Goal: Task Accomplishment & Management: Use online tool/utility

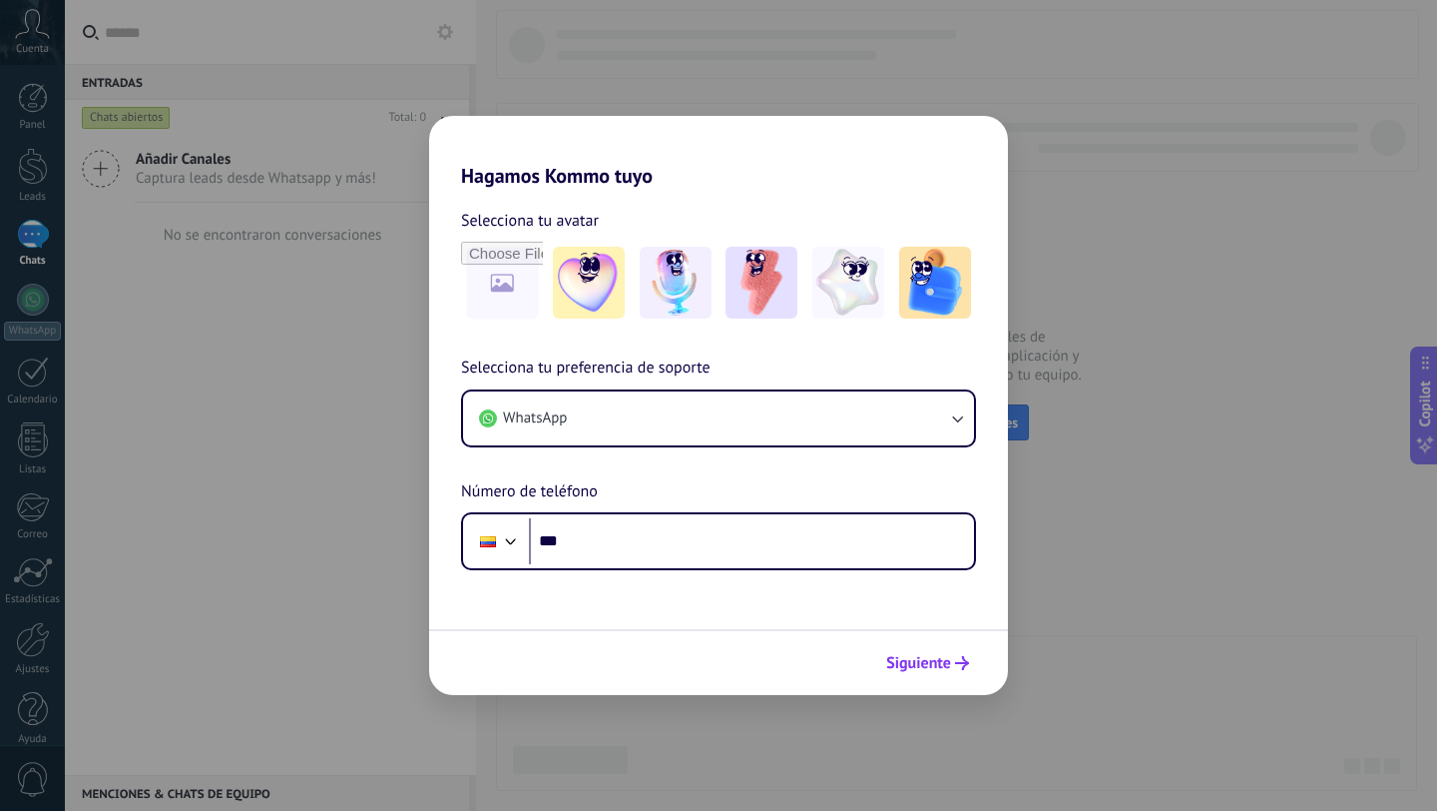
click at [929, 676] on button "Siguiente" at bounding box center [927, 663] width 101 height 34
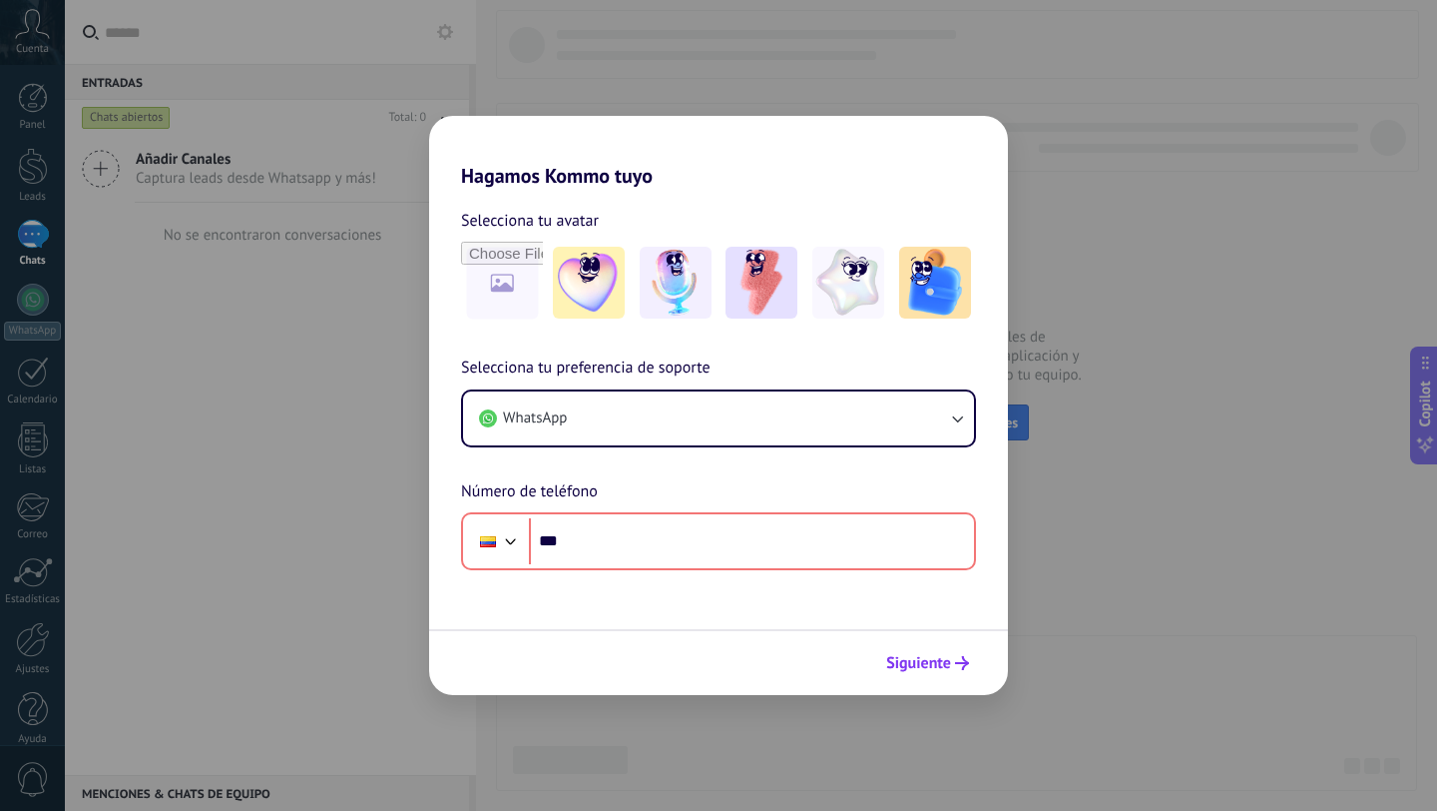
click at [929, 647] on button "Siguiente" at bounding box center [927, 663] width 101 height 34
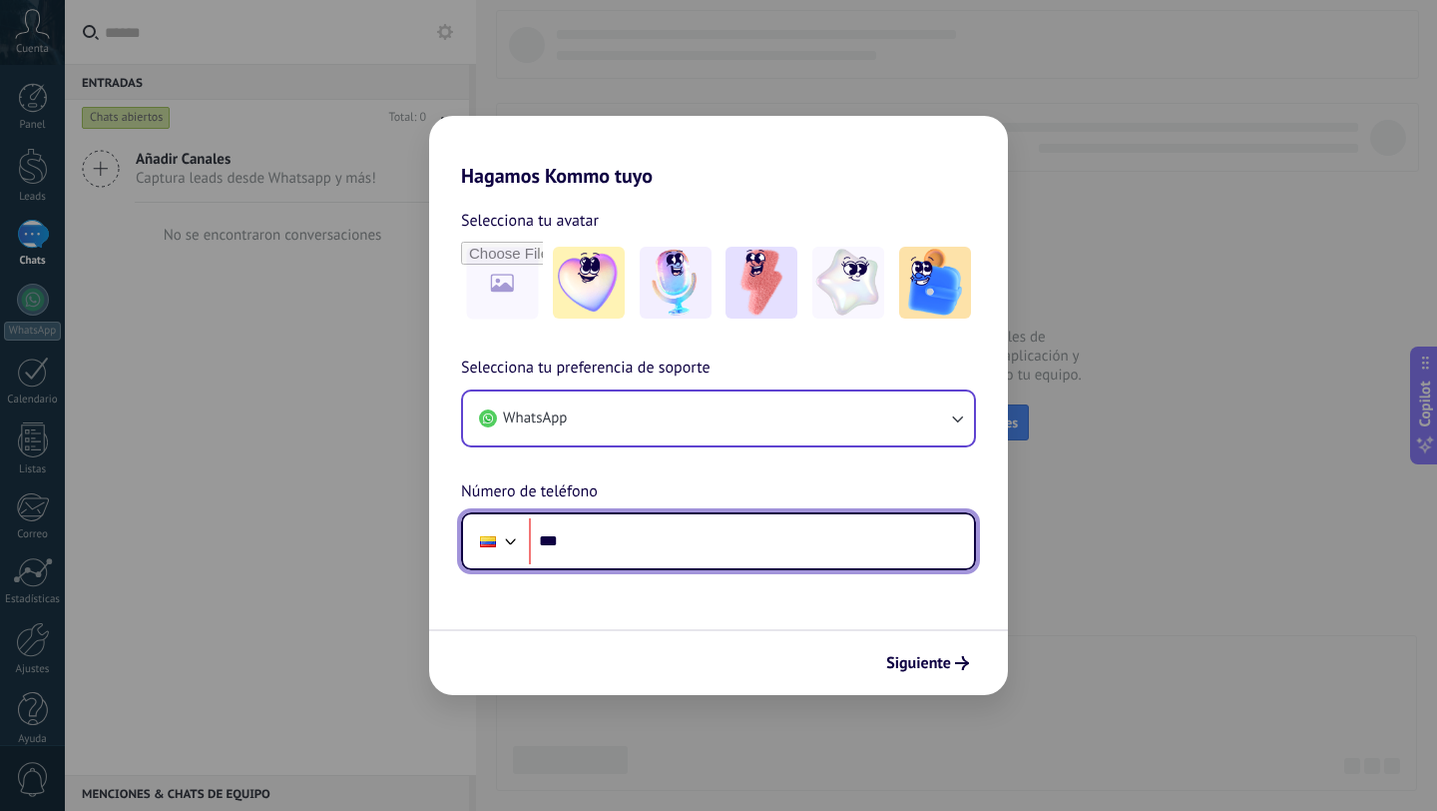
click at [588, 407] on button "WhatsApp" at bounding box center [718, 418] width 511 height 54
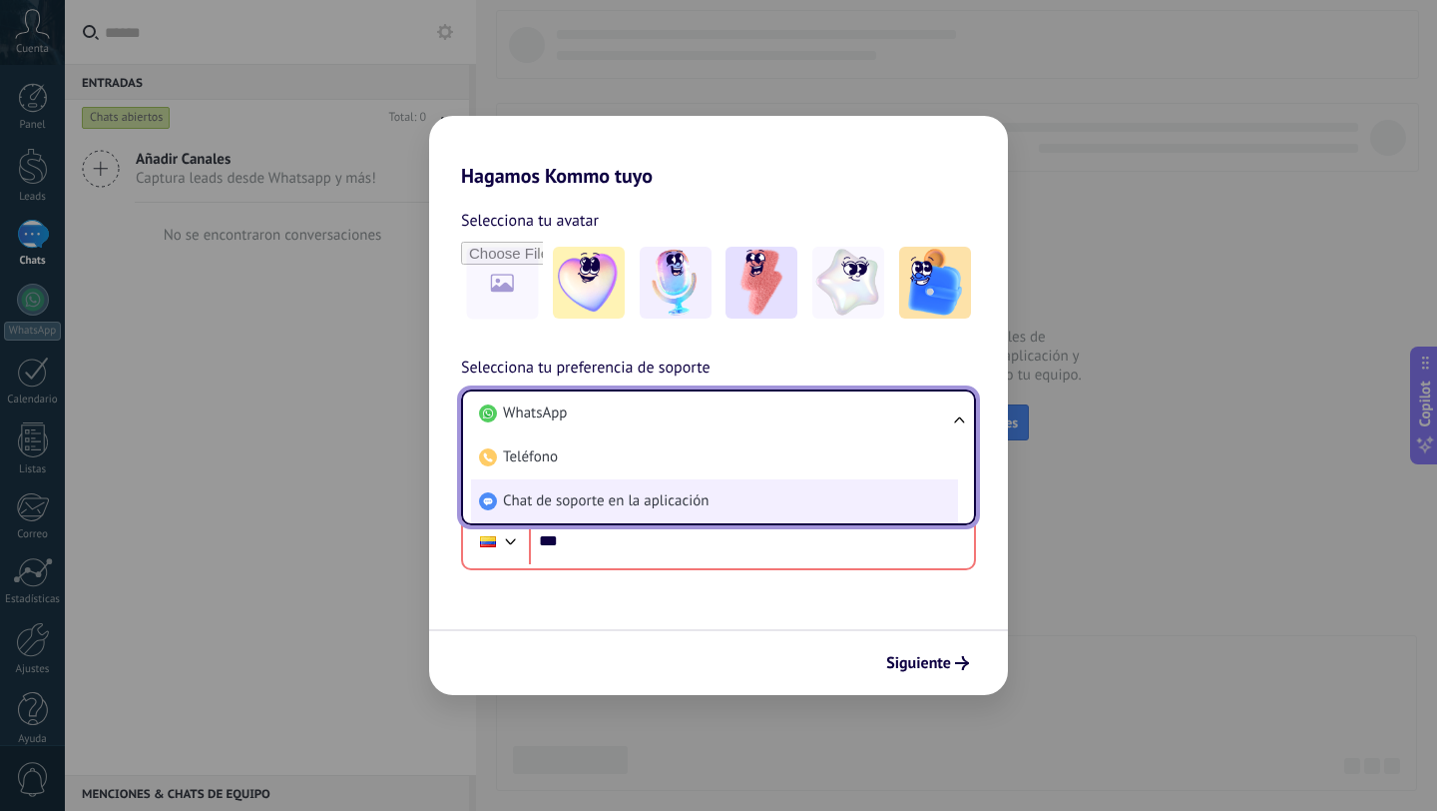
click at [564, 487] on li "Chat de soporte en la aplicación" at bounding box center [714, 501] width 487 height 44
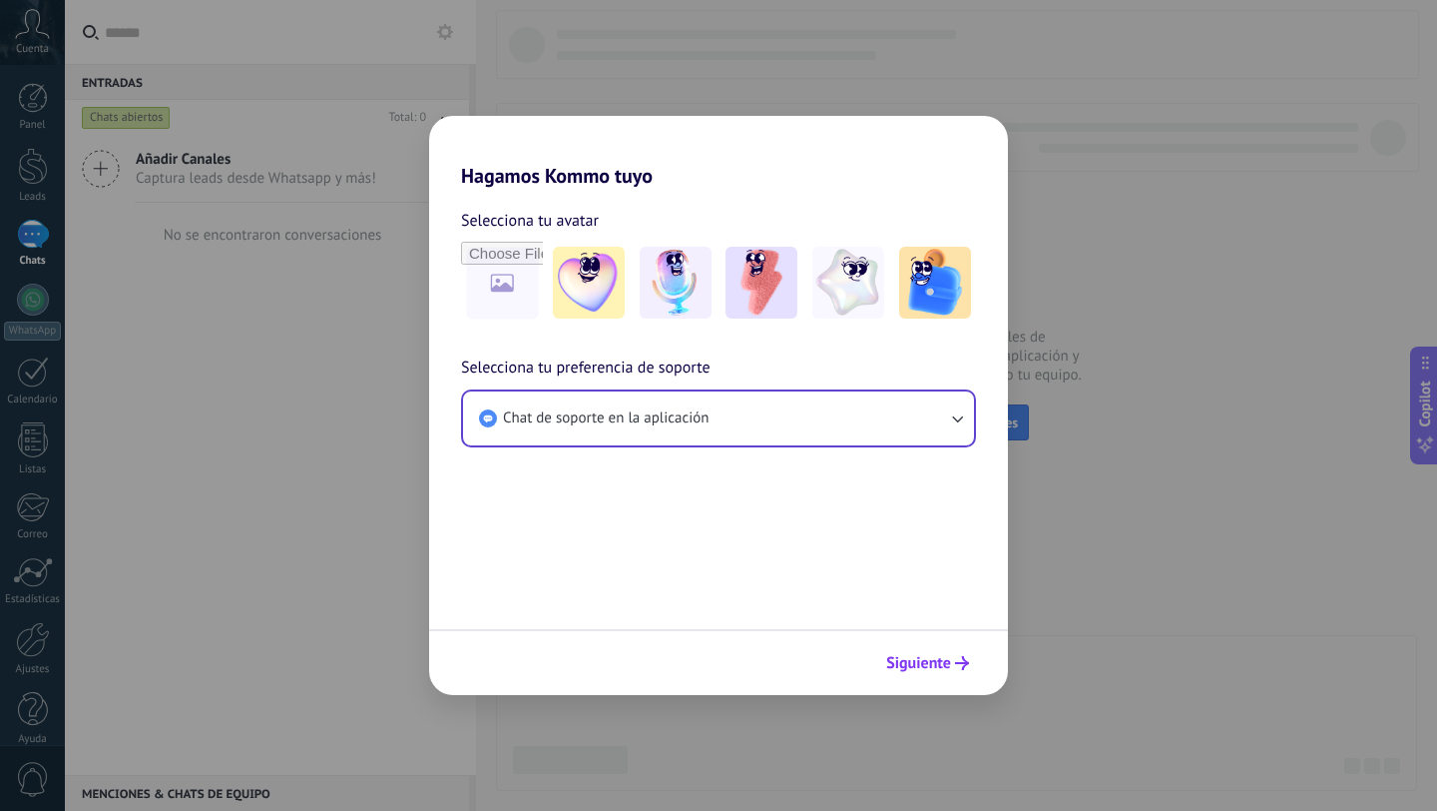
click at [935, 659] on span "Siguiente" at bounding box center [918, 663] width 65 height 14
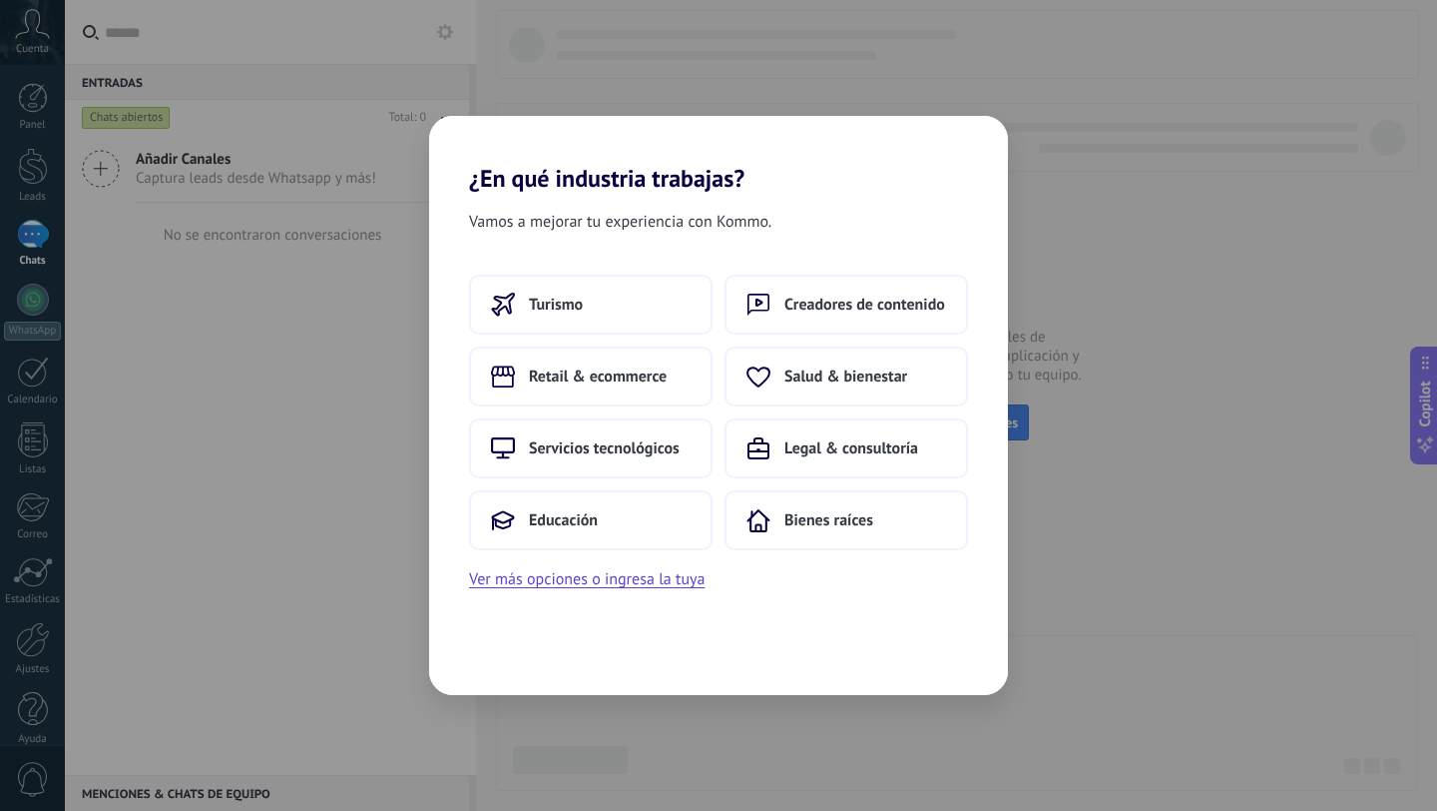
click at [1121, 404] on div "¿En qué industria trabajas? Vamos a mejorar tu experiencia con Kommo. Turismo C…" at bounding box center [718, 405] width 1437 height 811
click at [575, 380] on span "Retail & ecommerce" at bounding box center [598, 376] width 138 height 20
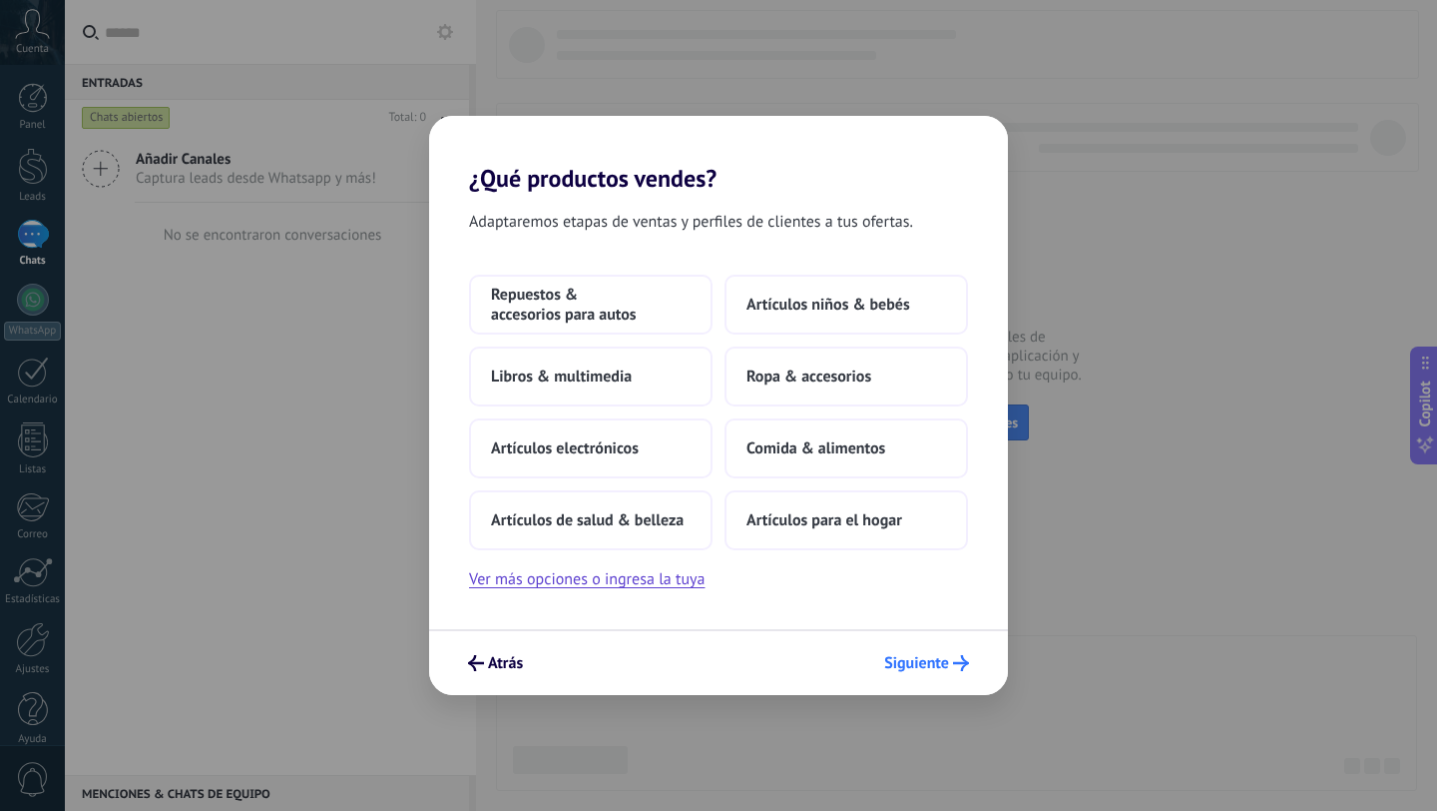
click at [924, 666] on span "Siguiente" at bounding box center [916, 663] width 65 height 14
click at [925, 664] on span "Siguiente" at bounding box center [916, 663] width 65 height 14
click at [768, 384] on span "Ropa & accesorios" at bounding box center [809, 376] width 125 height 20
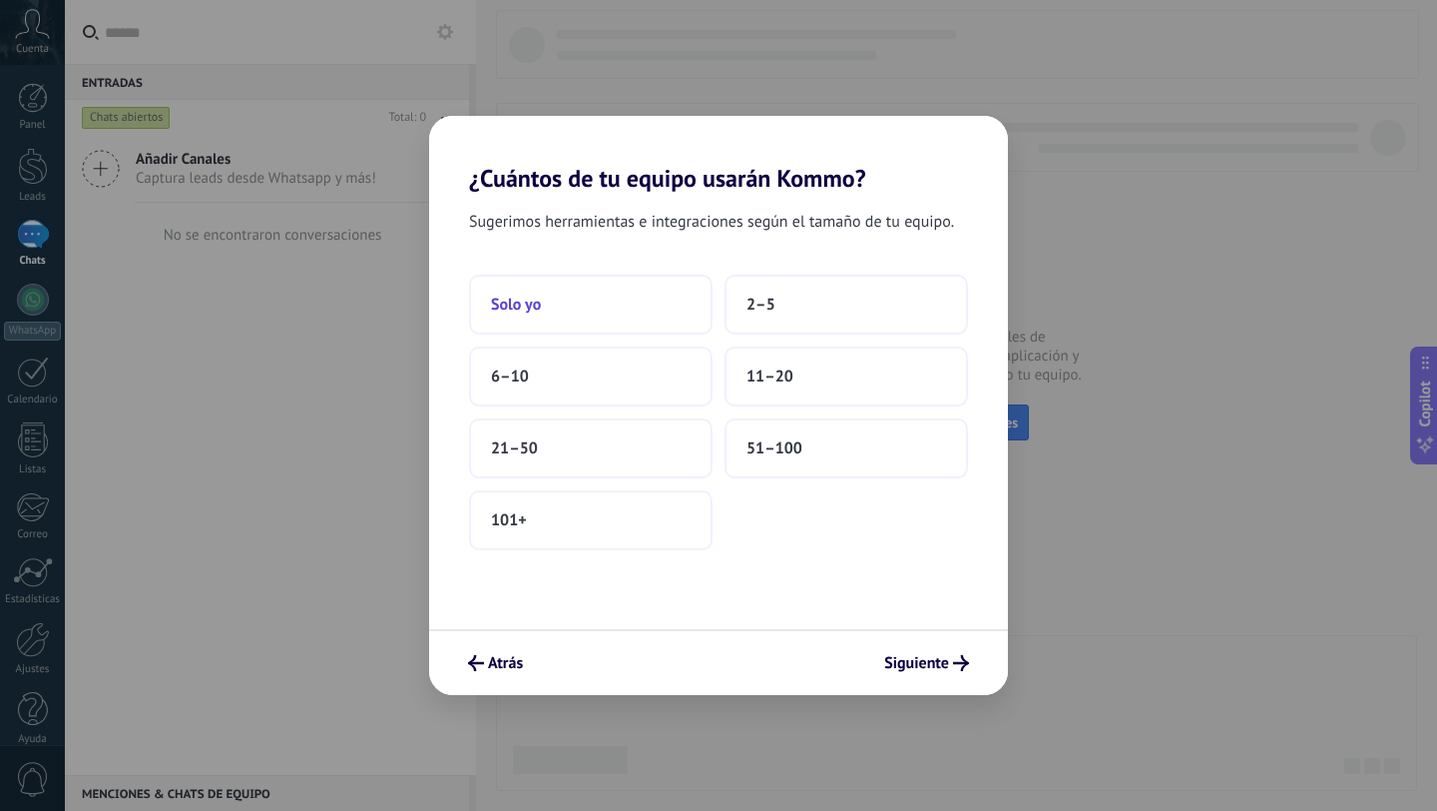
click at [594, 288] on button "Solo yo" at bounding box center [591, 305] width 244 height 60
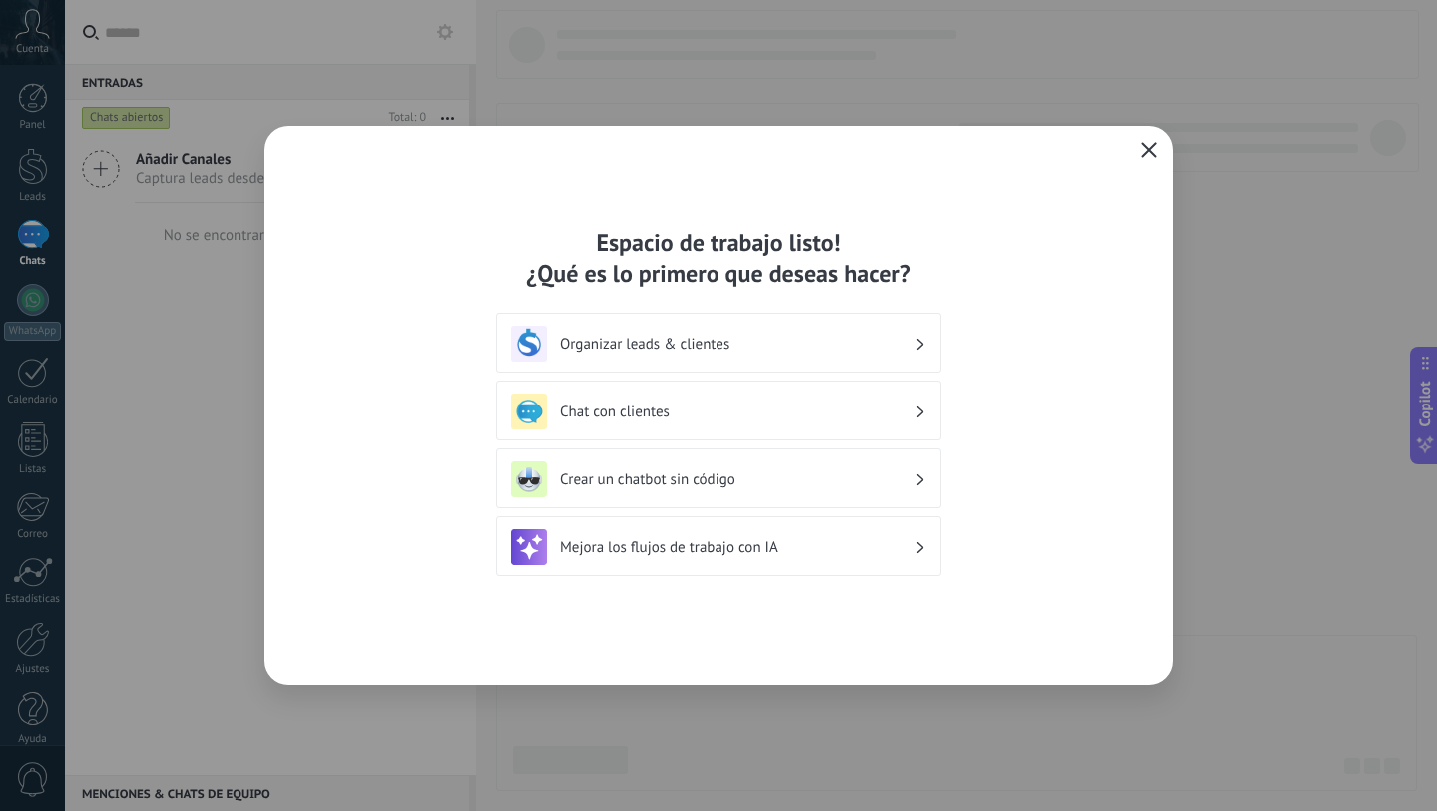
click at [1145, 149] on icon "button" at bounding box center [1149, 150] width 16 height 16
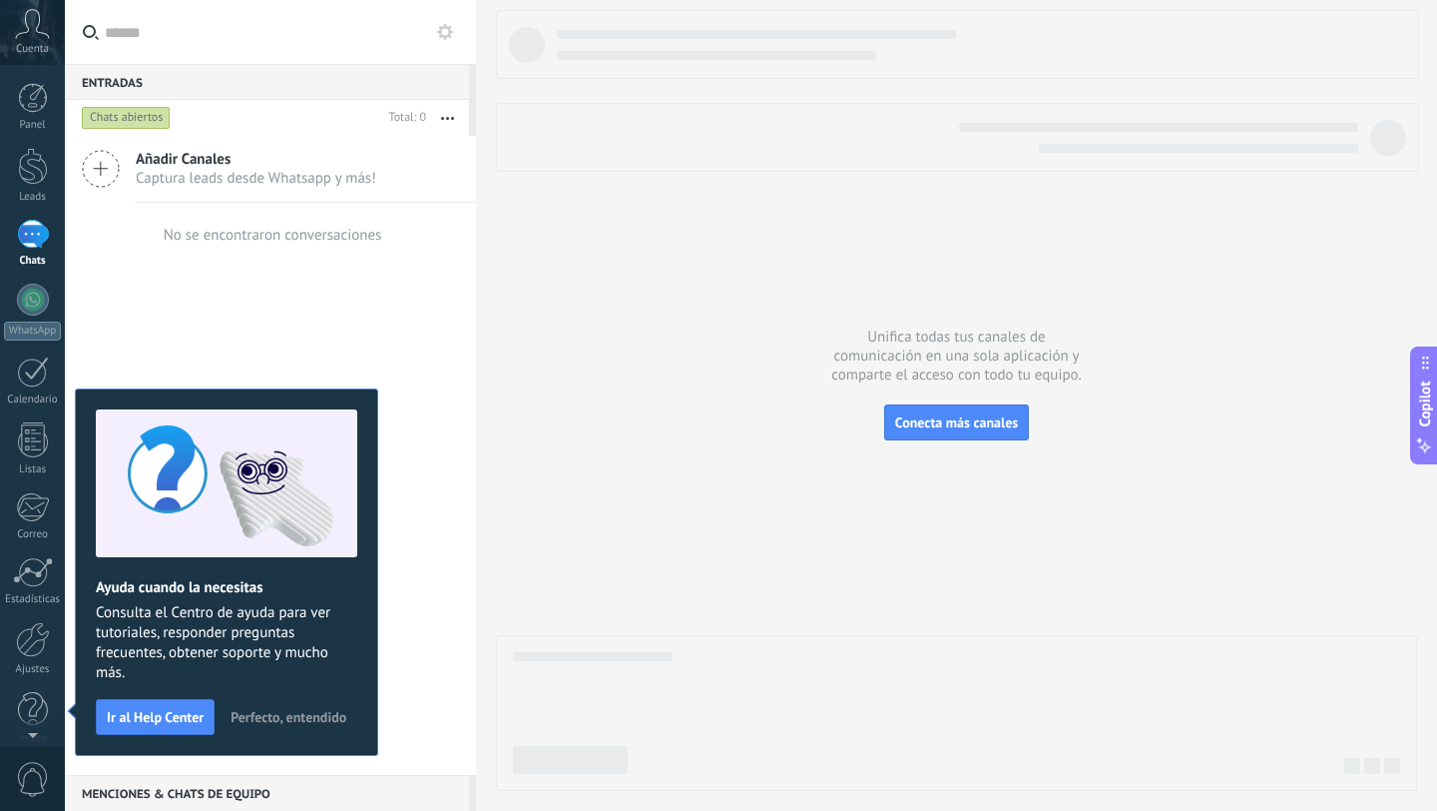
click at [476, 615] on div at bounding box center [476, 405] width 0 height 811
click at [29, 158] on div at bounding box center [33, 166] width 30 height 37
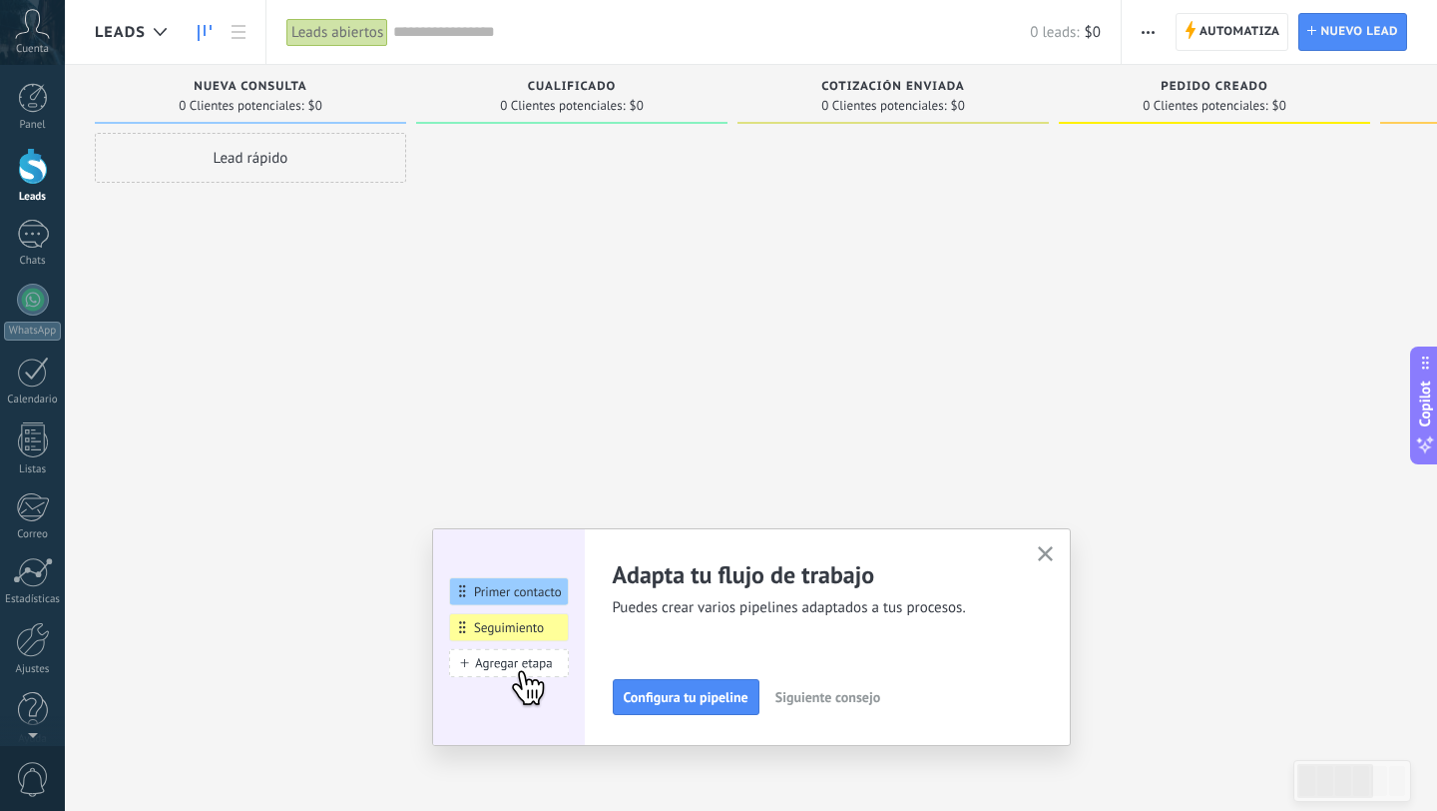
click at [138, 23] on span "Leads" at bounding box center [120, 32] width 51 height 19
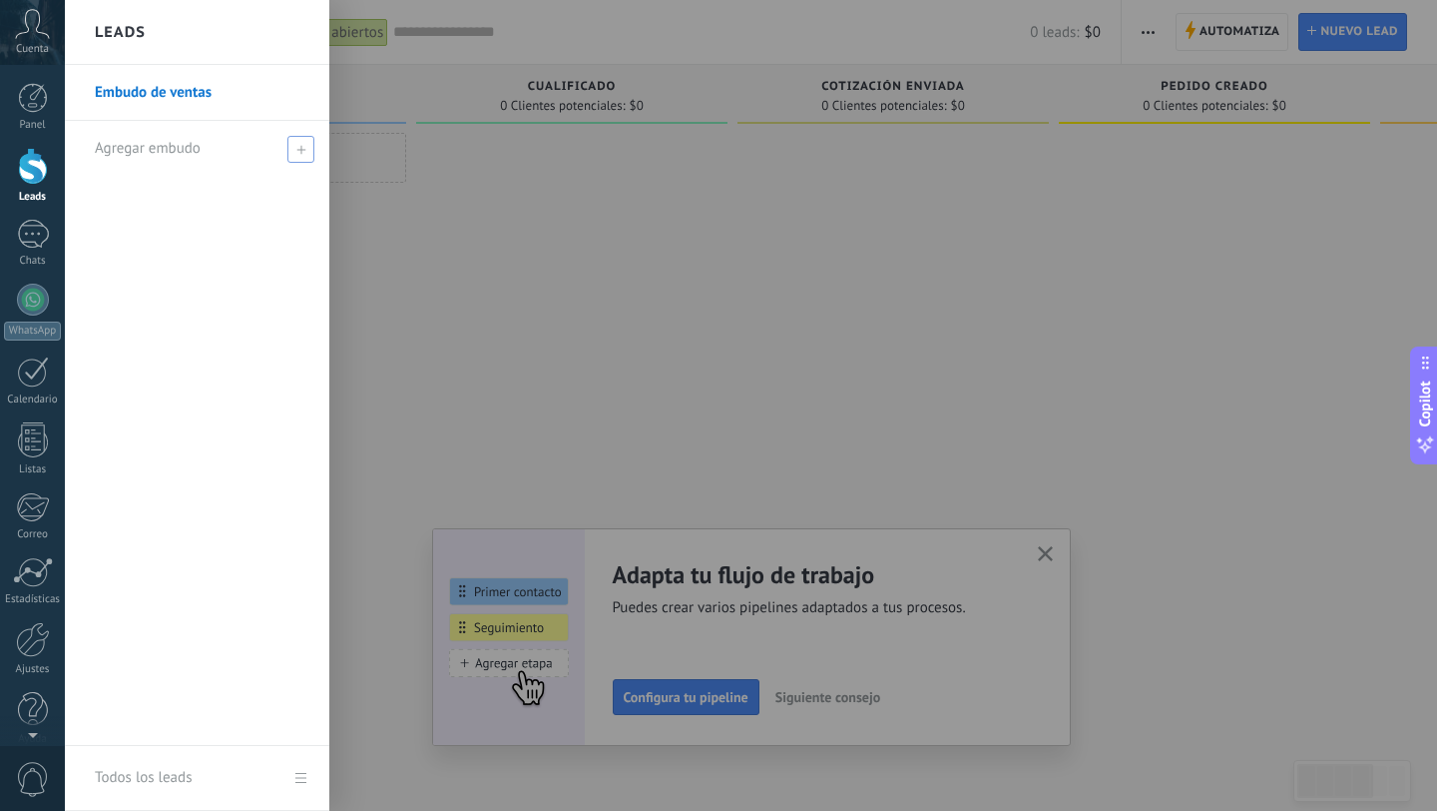
click at [188, 158] on div "Agregar embudo" at bounding box center [202, 148] width 215 height 55
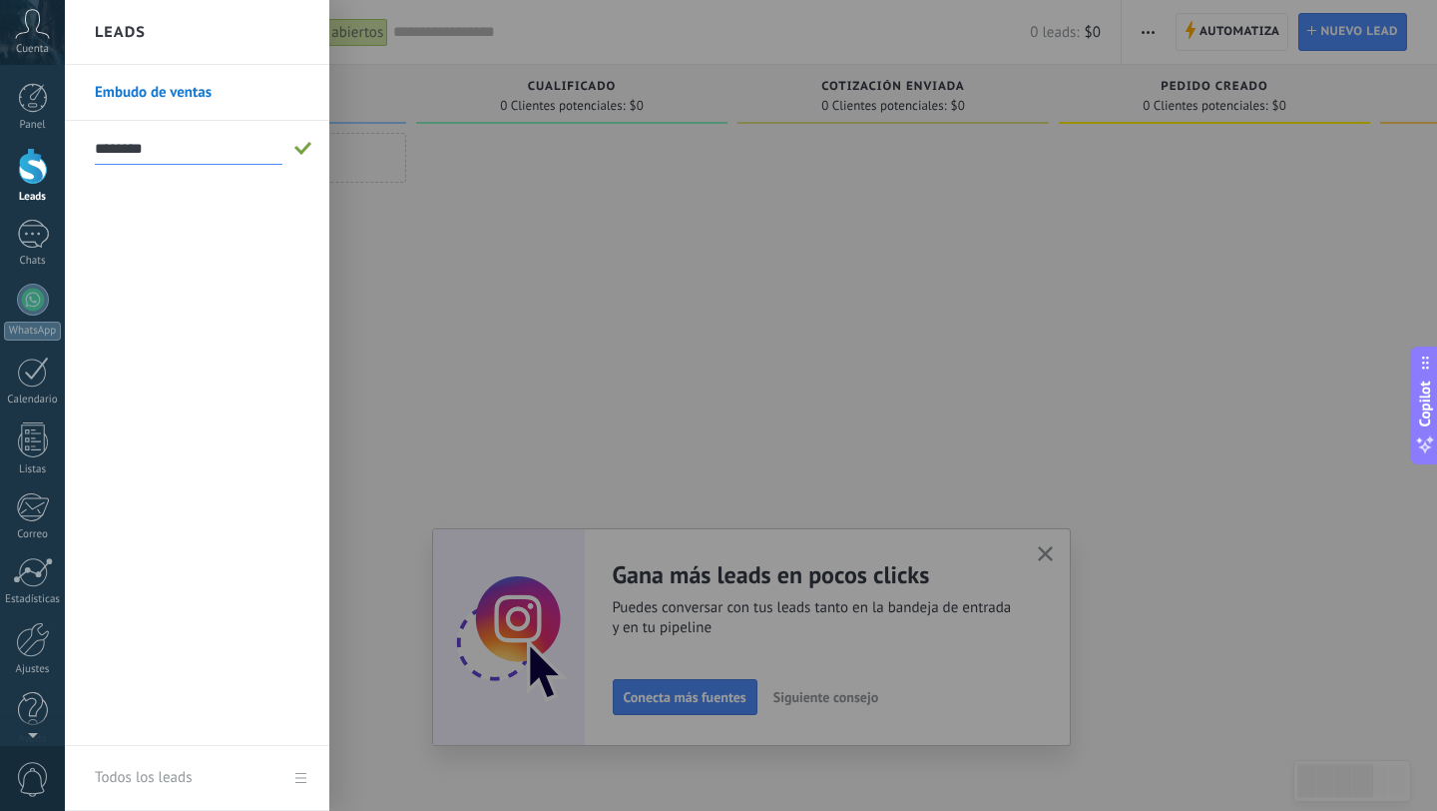
type input "********"
click at [309, 162] on li "********" at bounding box center [197, 148] width 265 height 55
click at [303, 149] on span at bounding box center [303, 149] width 18 height 14
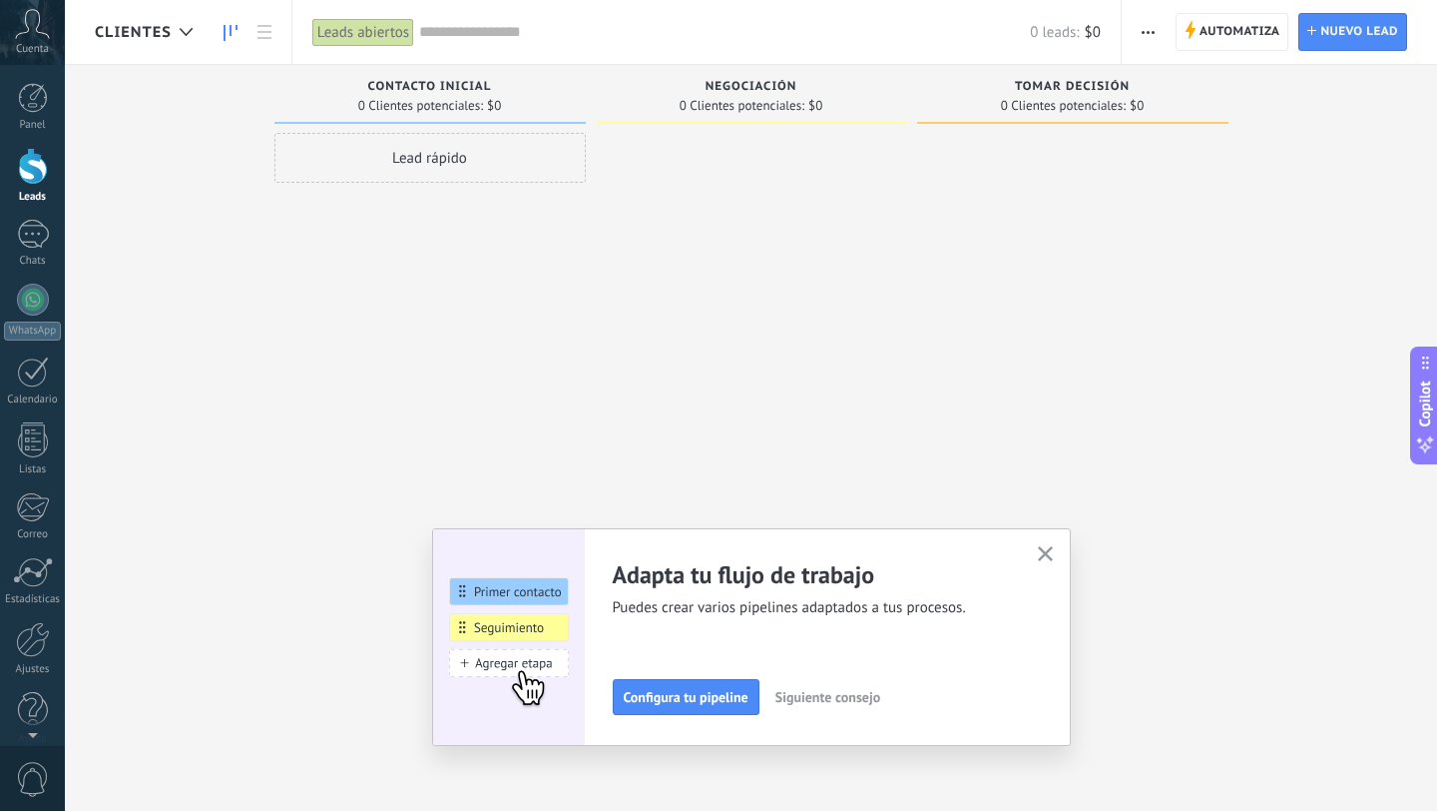
click at [1041, 546] on button "button" at bounding box center [1045, 554] width 25 height 27
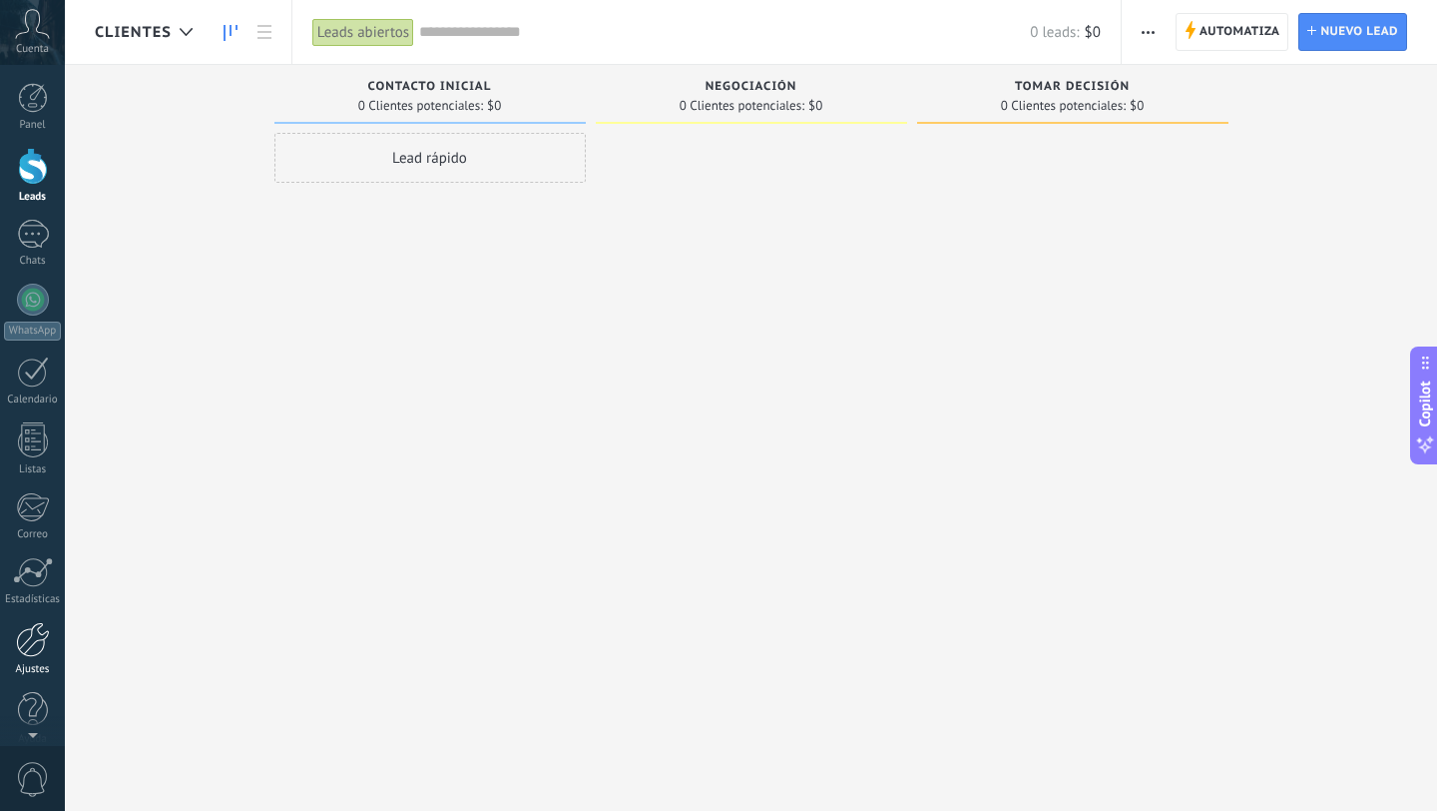
click at [39, 639] on div at bounding box center [33, 639] width 34 height 35
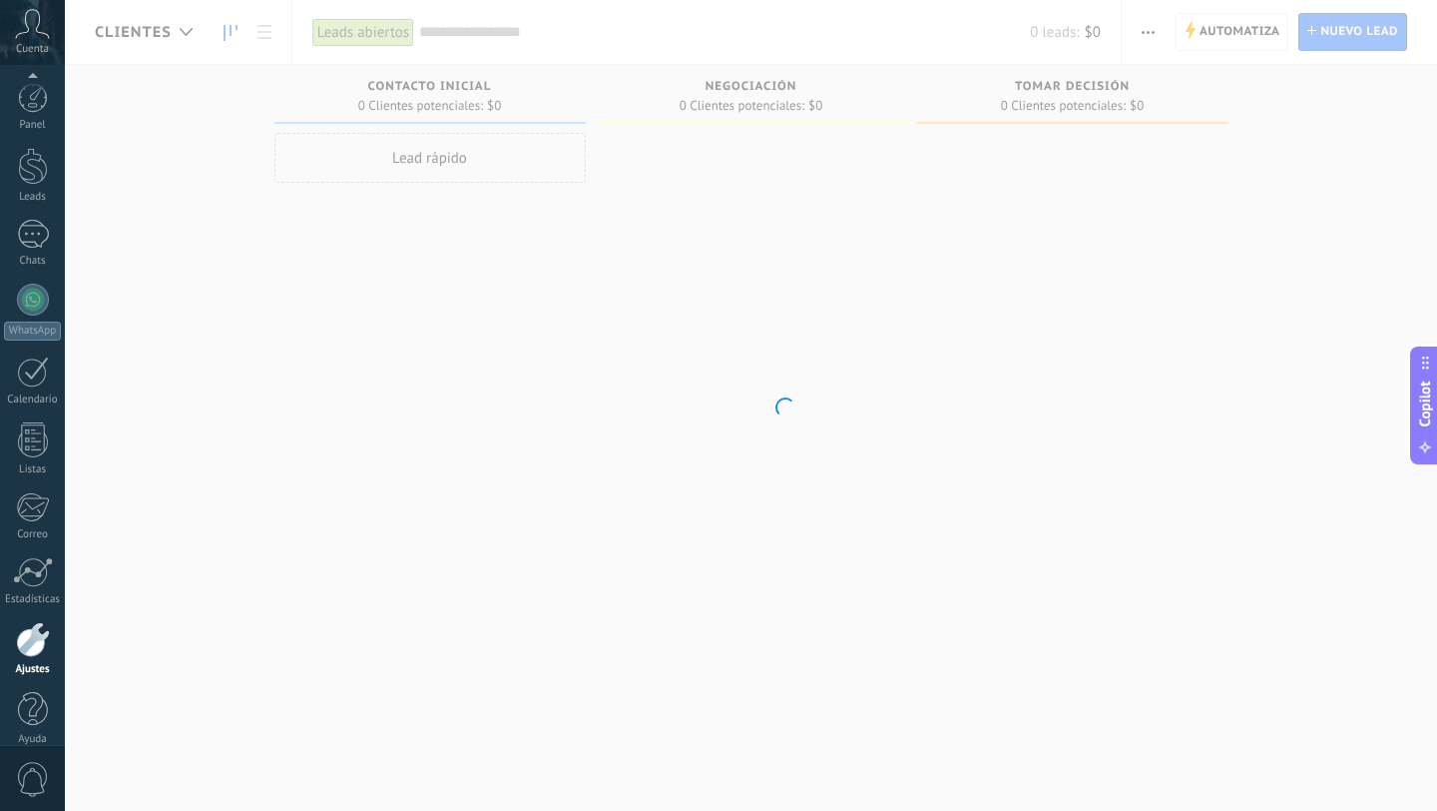
scroll to position [20, 0]
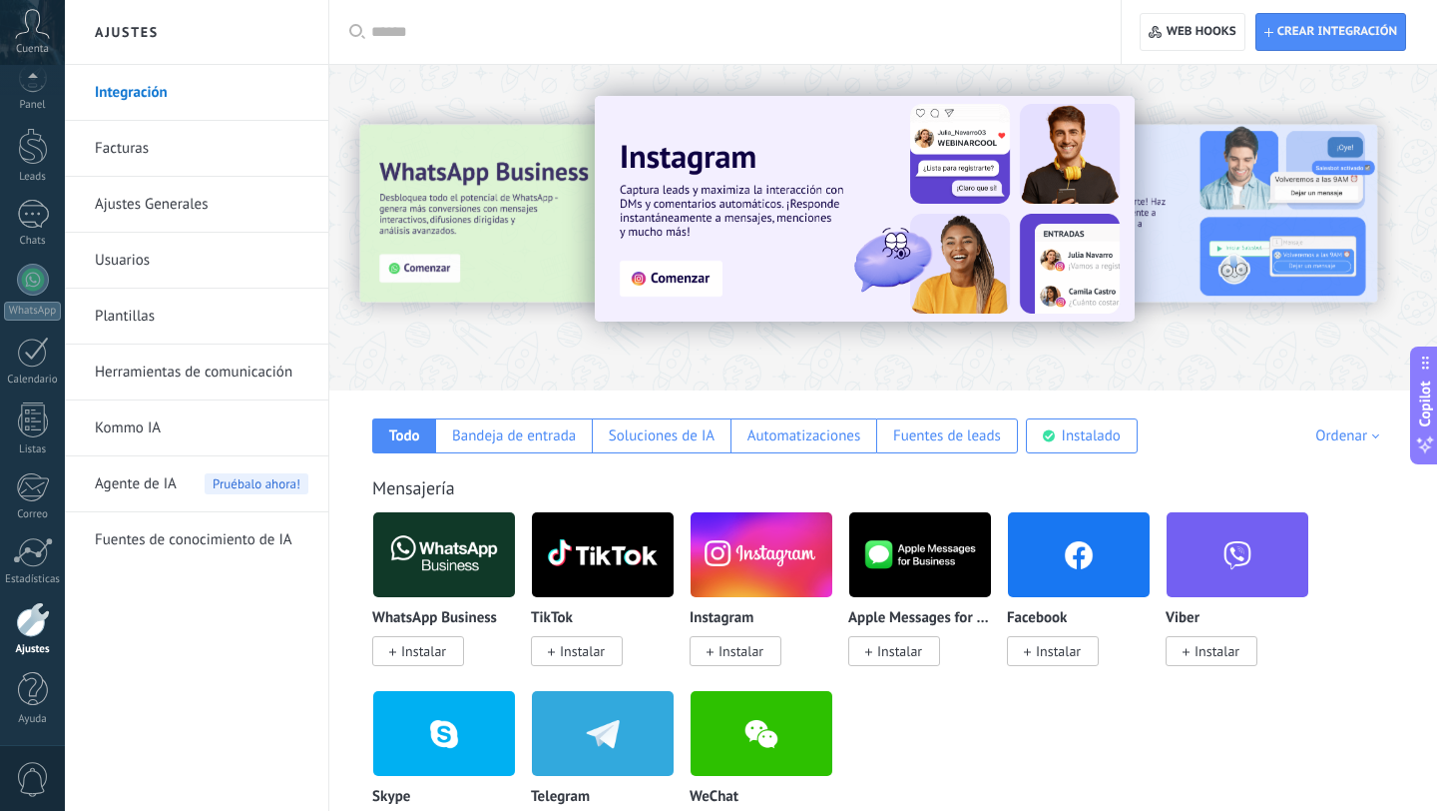
click at [198, 368] on link "Herramientas de comunicación" at bounding box center [202, 372] width 214 height 56
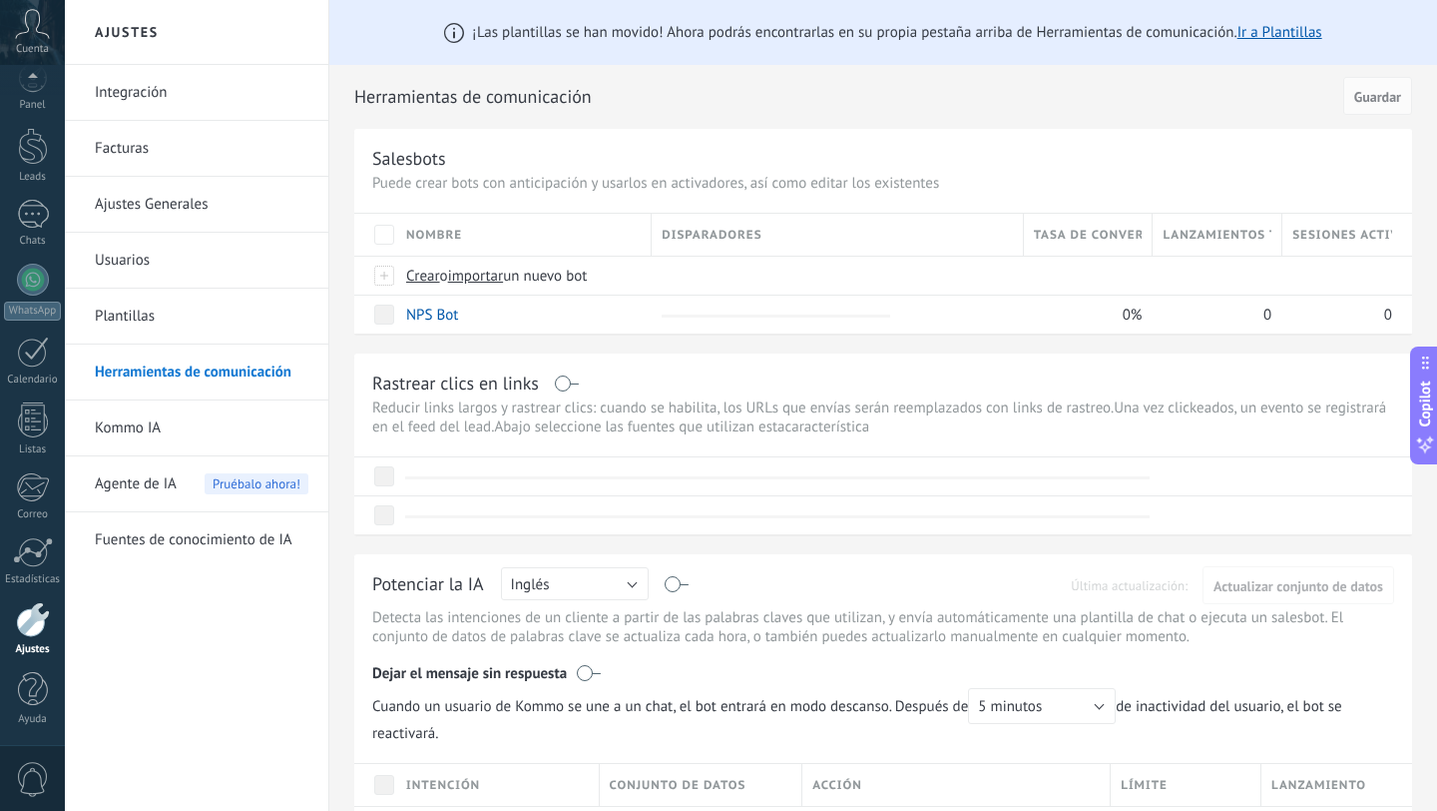
click at [130, 99] on link "Integración" at bounding box center [202, 93] width 214 height 56
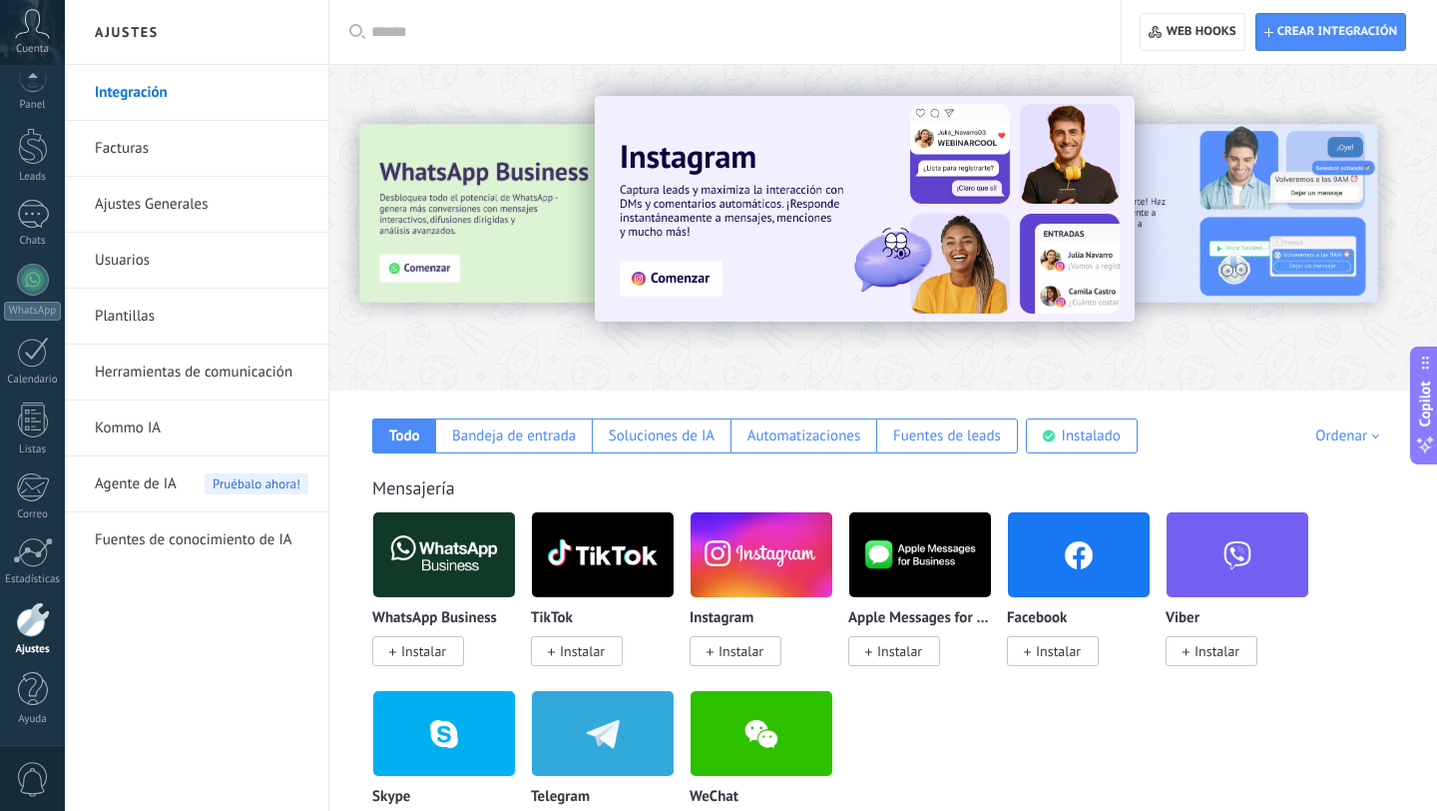
click at [433, 649] on span "Instalar" at bounding box center [423, 651] width 45 height 18
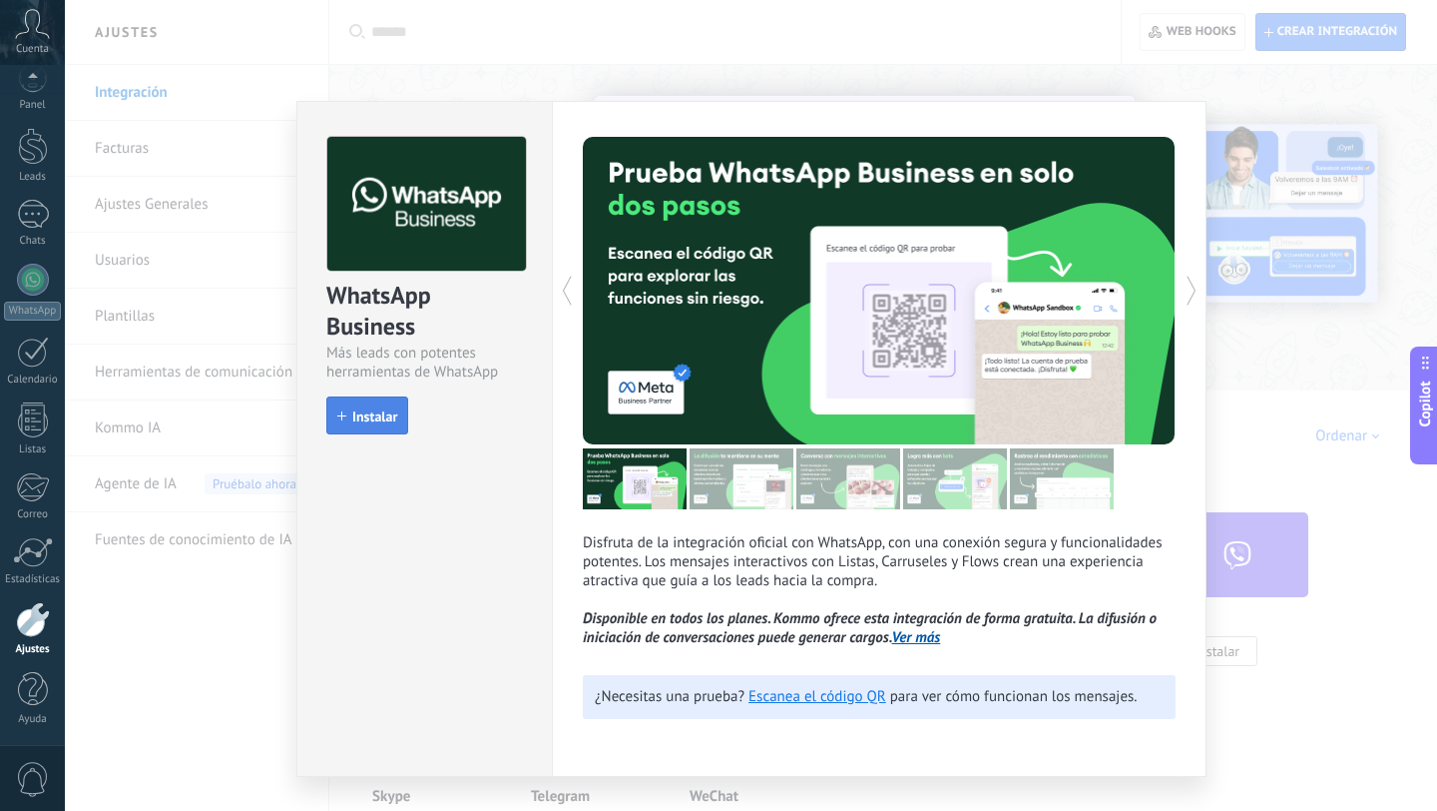
click at [366, 399] on button "Instalar" at bounding box center [367, 415] width 82 height 38
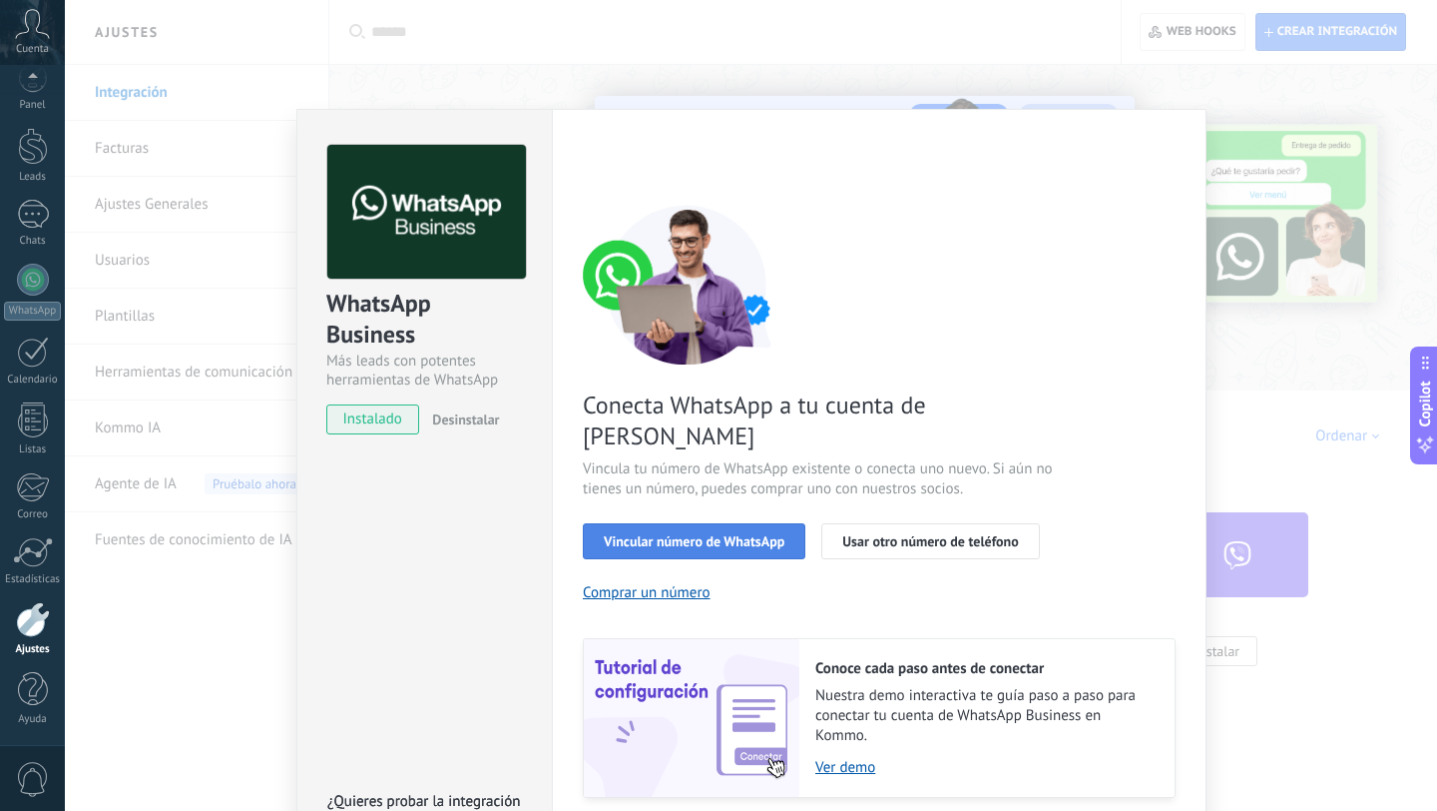
click at [759, 534] on span "Vincular número de WhatsApp" at bounding box center [694, 541] width 181 height 14
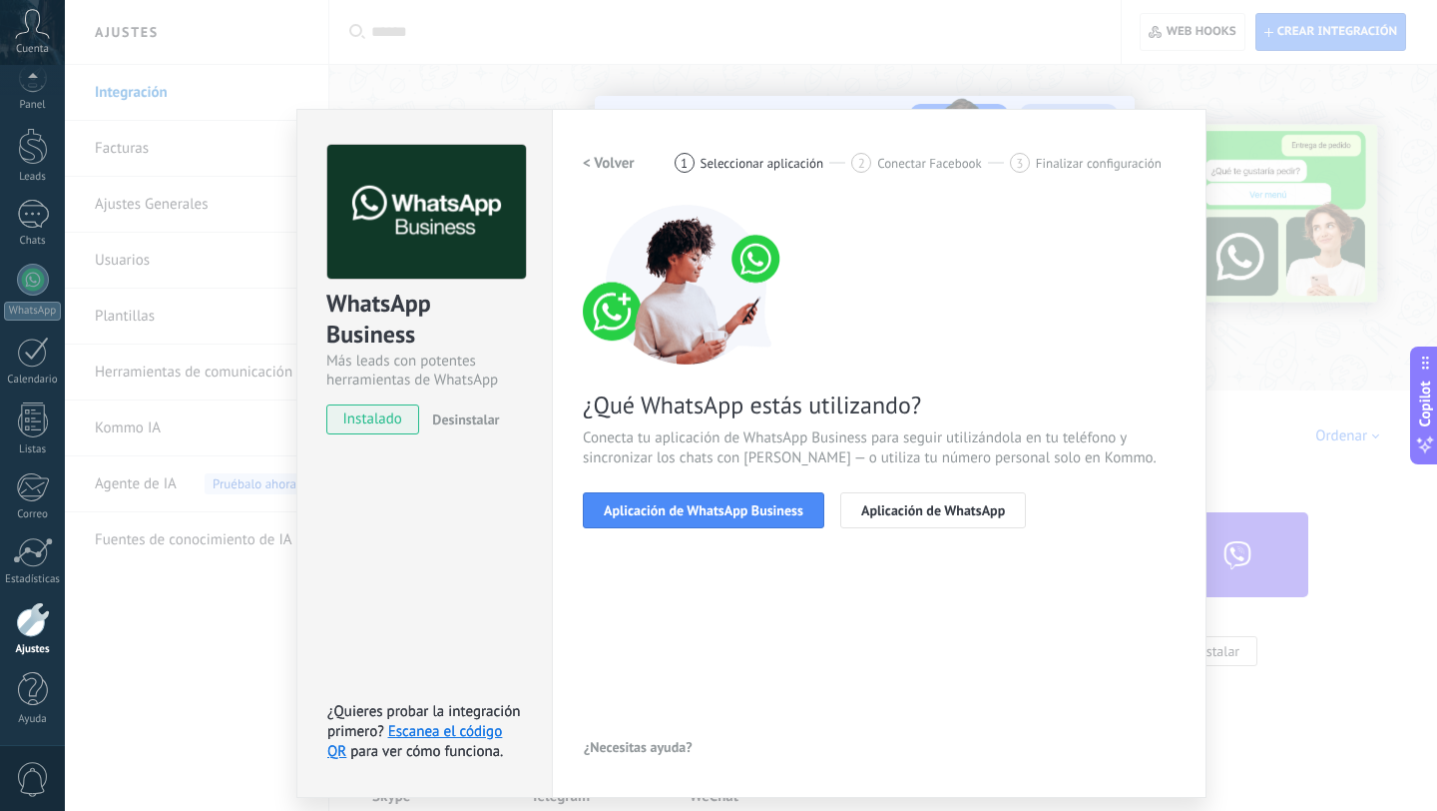
click at [759, 507] on span "Aplicación de WhatsApp Business" at bounding box center [704, 510] width 200 height 14
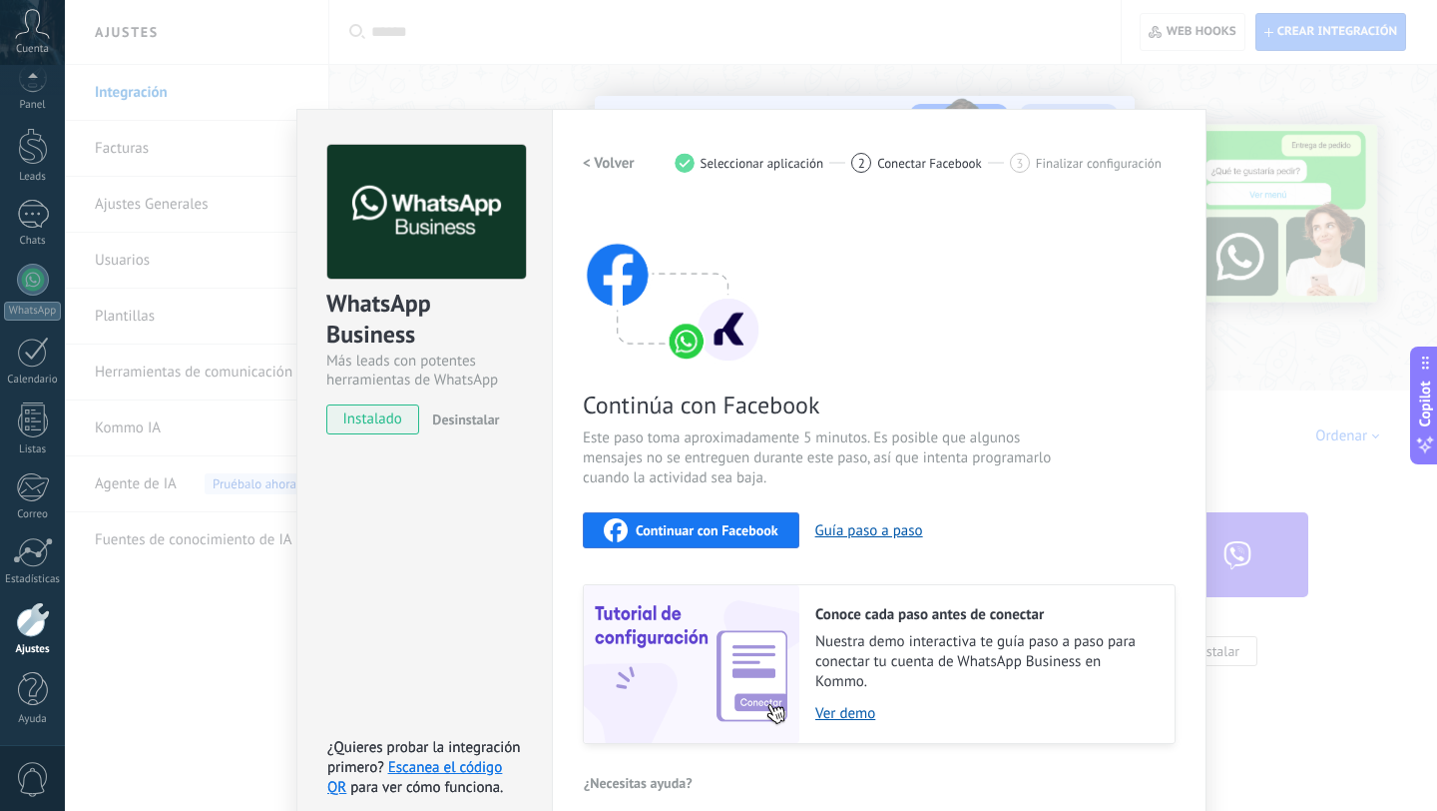
click at [721, 530] on span "Continuar con Facebook" at bounding box center [707, 530] width 143 height 14
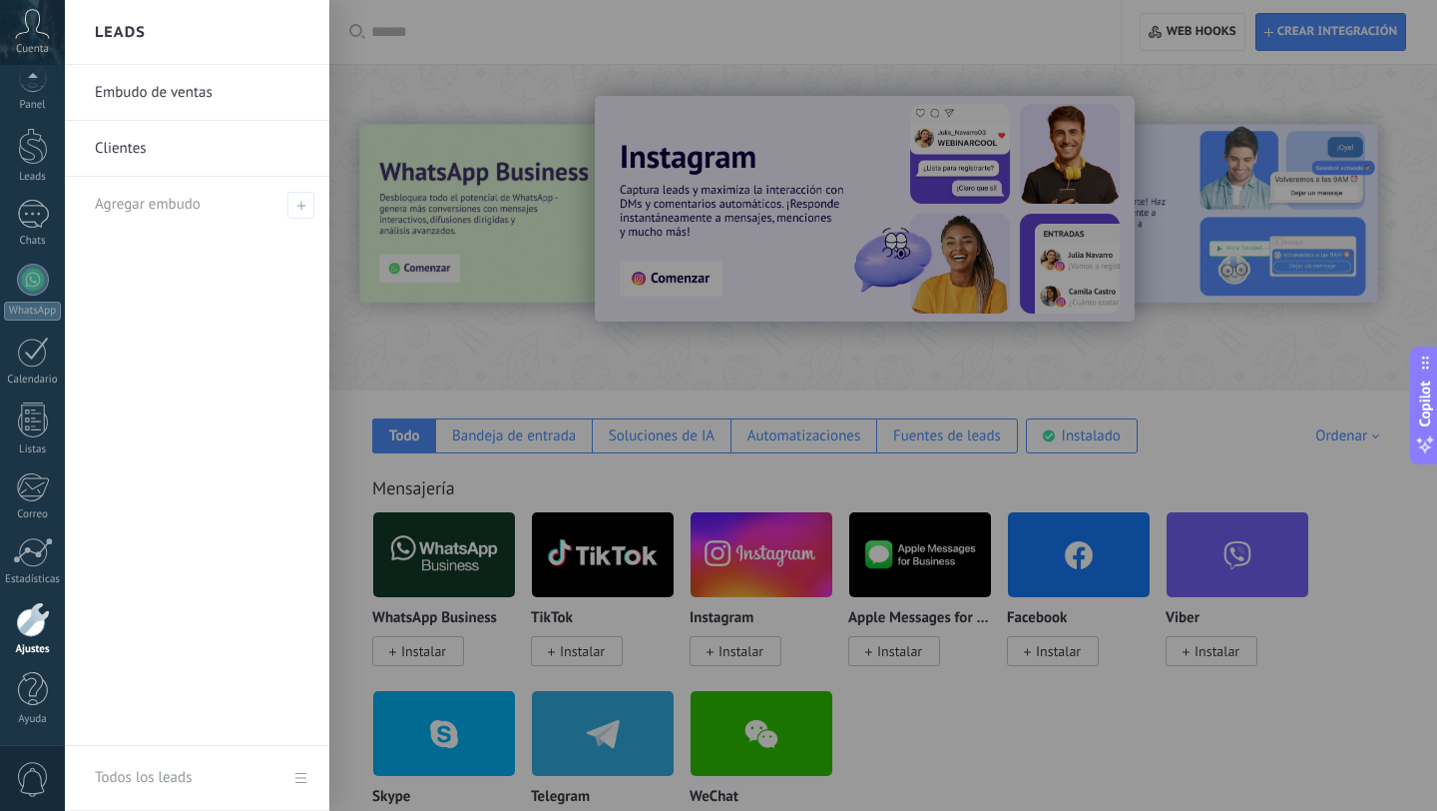
click at [161, 157] on link "Clientes" at bounding box center [202, 149] width 215 height 56
